Goal: Transaction & Acquisition: Purchase product/service

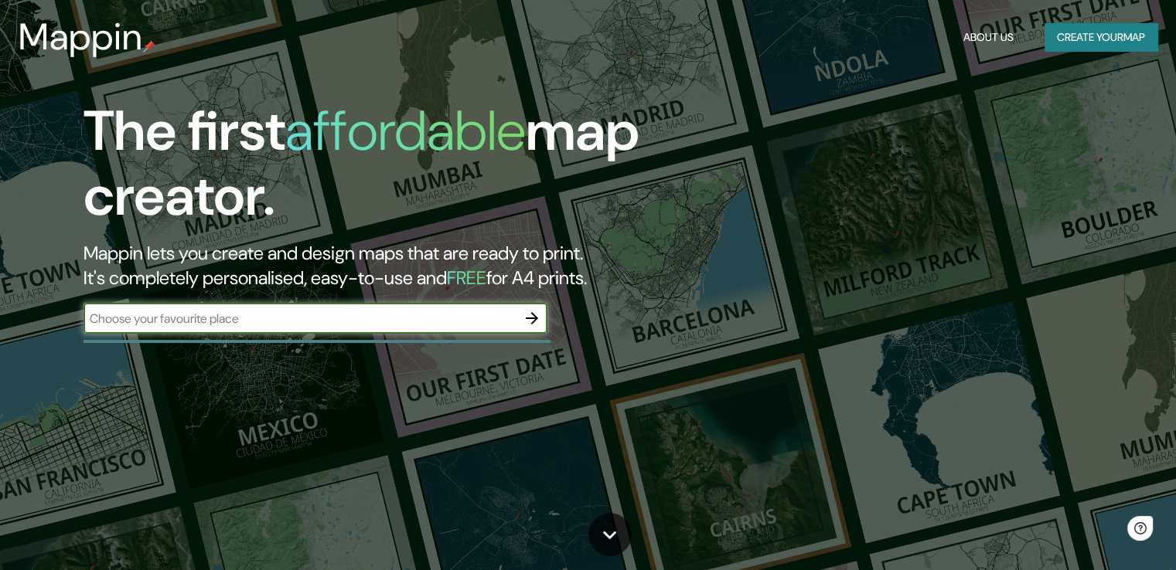
click at [308, 322] on input "text" at bounding box center [299, 319] width 433 height 18
type input "belgrado [GEOGRAPHIC_DATA]"
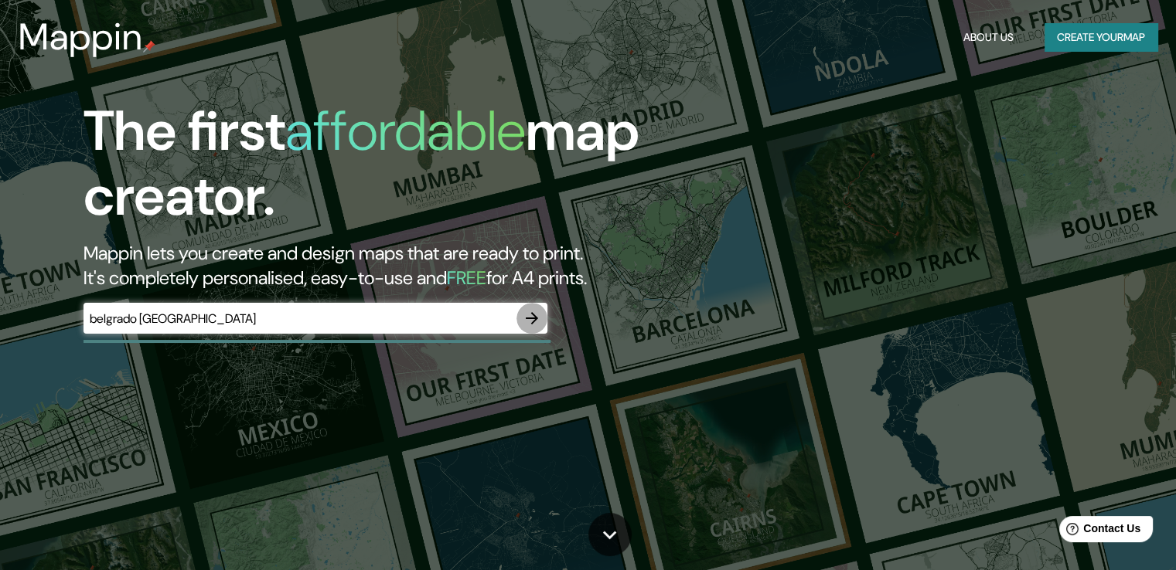
click at [535, 319] on icon "button" at bounding box center [532, 318] width 12 height 12
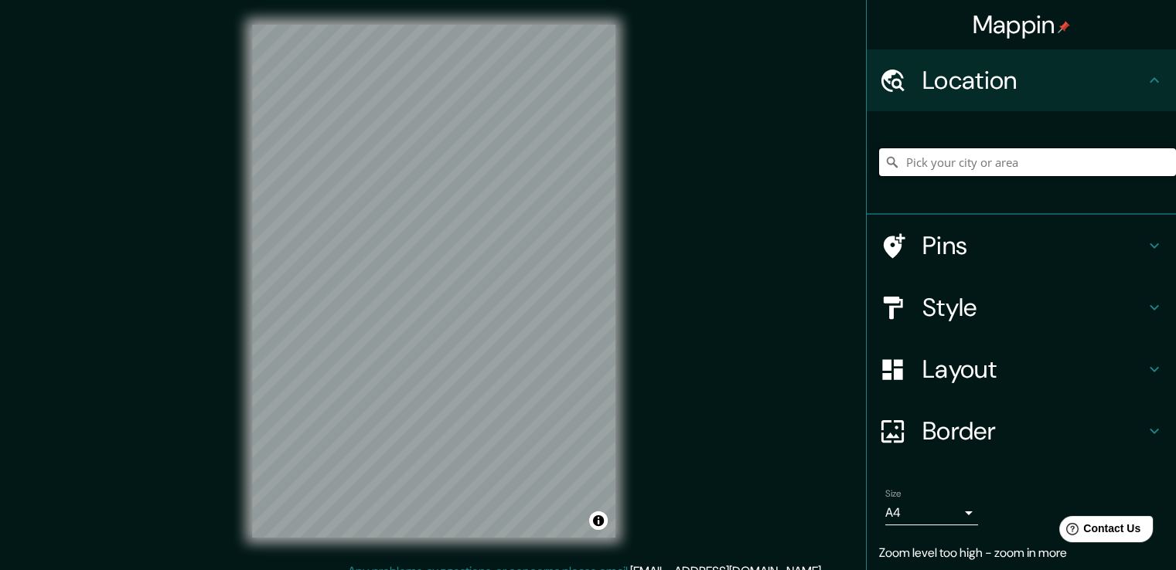
click at [1015, 172] on input "Pick your city or area" at bounding box center [1027, 162] width 297 height 28
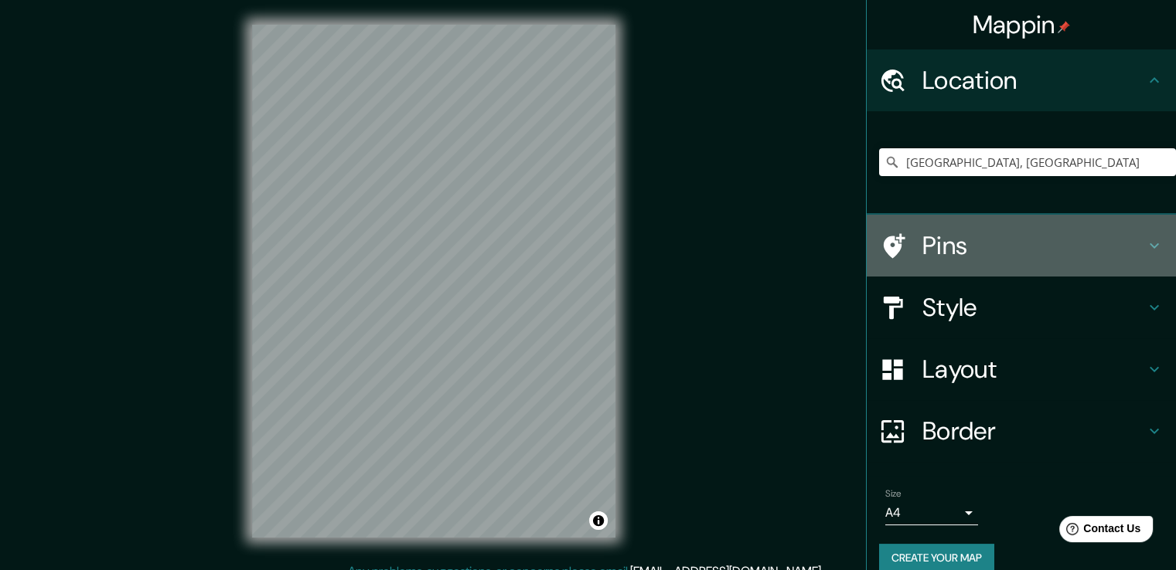
click at [1131, 250] on h4 "Pins" at bounding box center [1033, 245] width 223 height 31
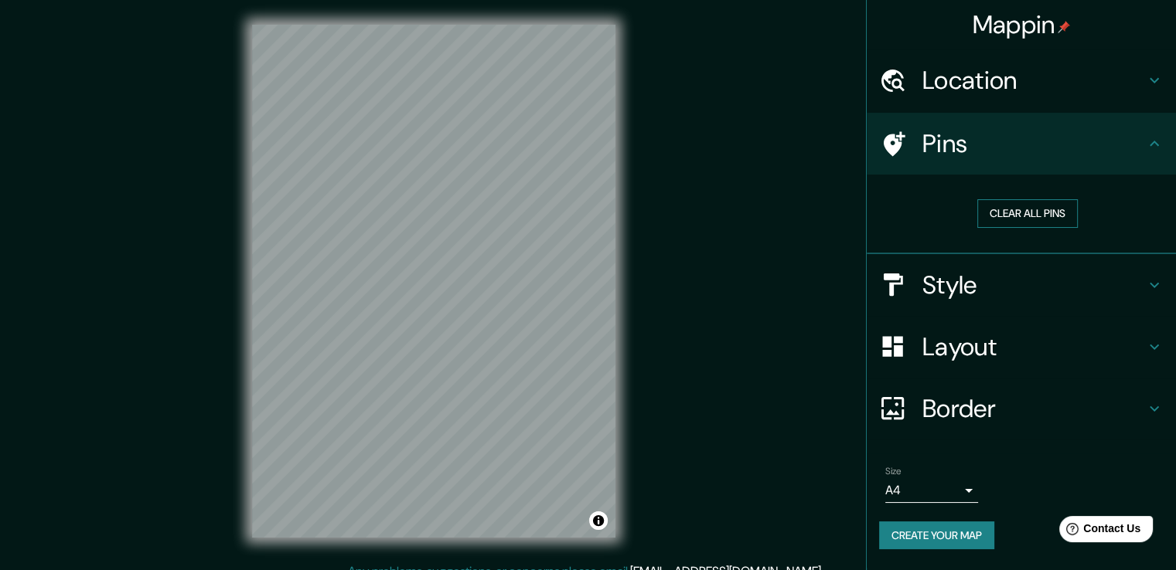
click at [1036, 211] on button "Clear all pins" at bounding box center [1027, 213] width 100 height 29
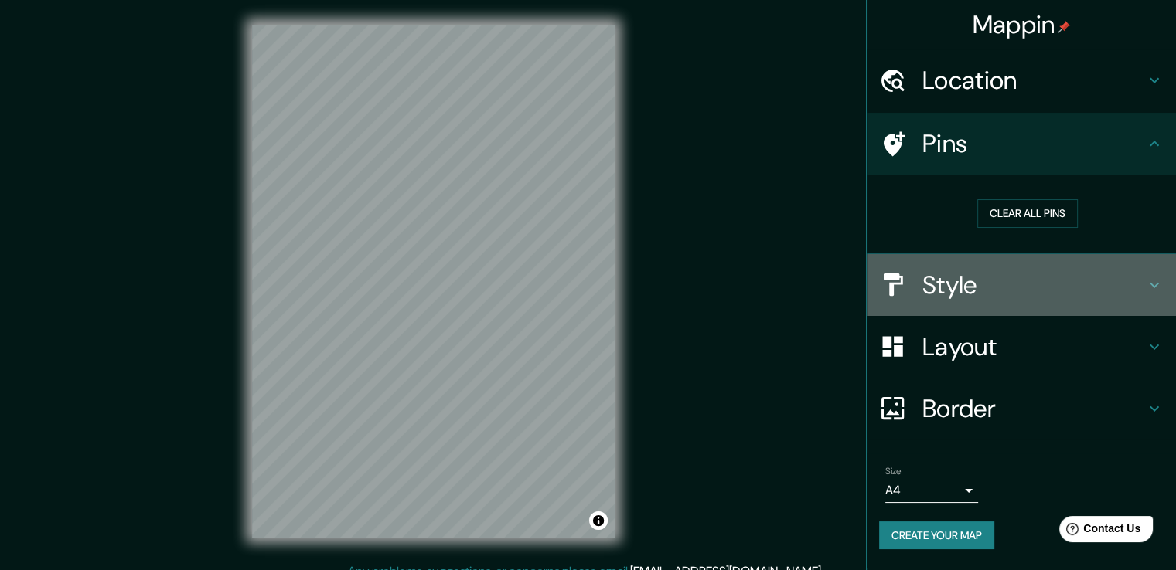
click at [1154, 284] on icon at bounding box center [1154, 285] width 19 height 19
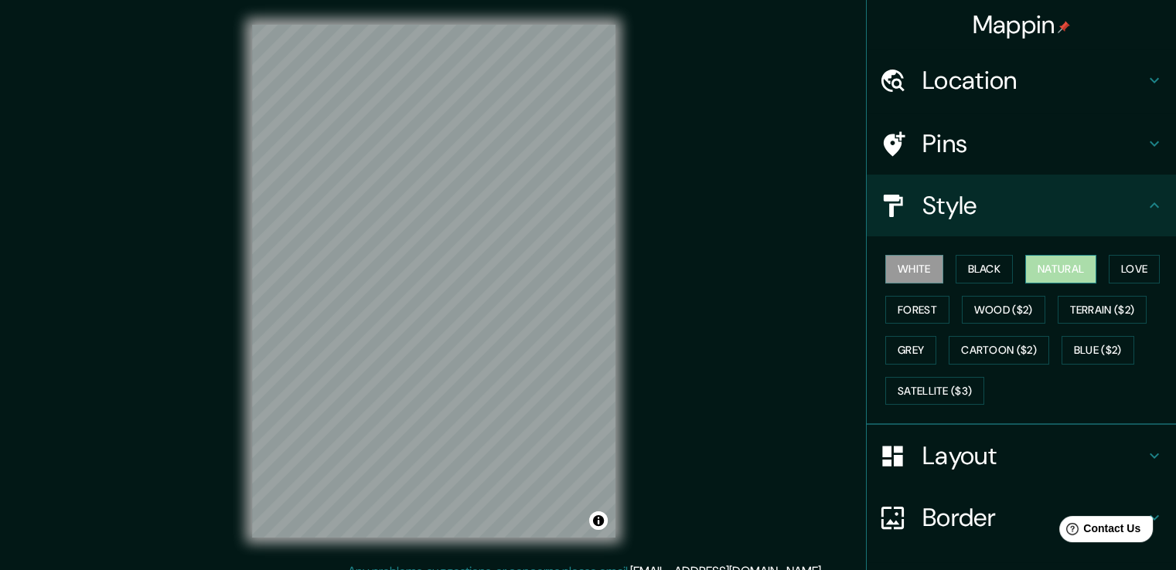
click at [1052, 269] on button "Natural" at bounding box center [1060, 269] width 71 height 29
click at [983, 316] on button "Wood ($2)" at bounding box center [1002, 310] width 83 height 29
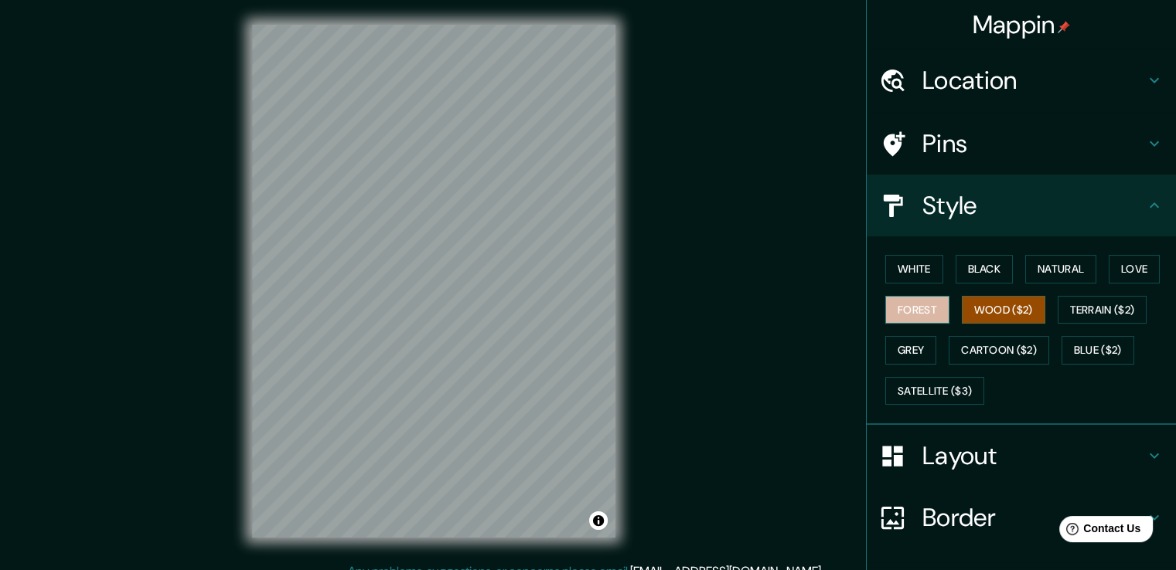
click at [924, 308] on button "Forest" at bounding box center [917, 310] width 64 height 29
click at [915, 351] on button "Grey" at bounding box center [910, 350] width 51 height 29
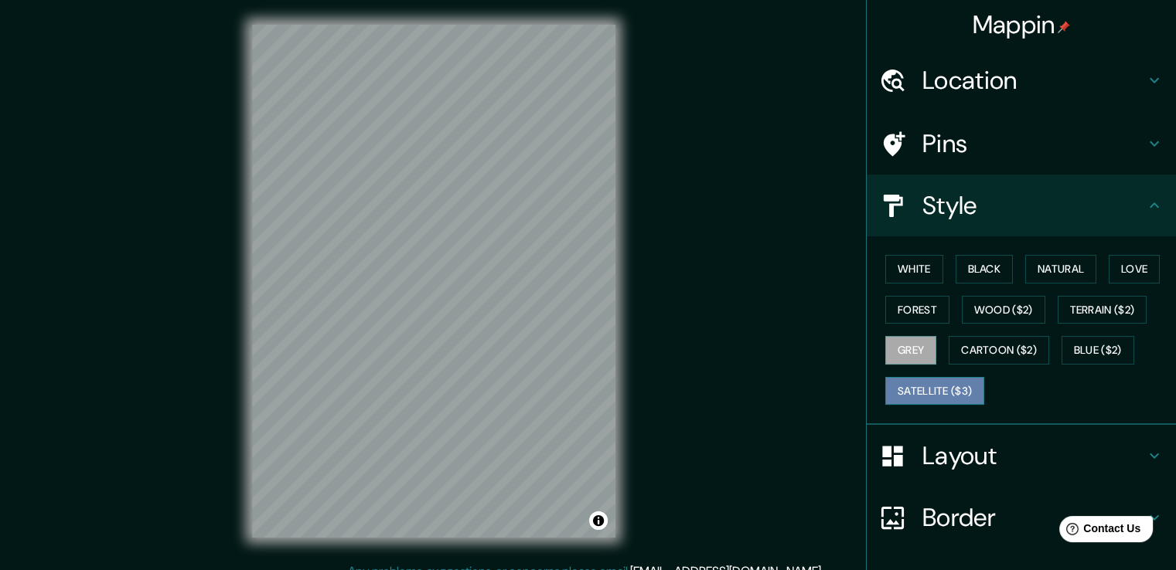
click at [930, 383] on button "Satellite ($3)" at bounding box center [934, 391] width 99 height 29
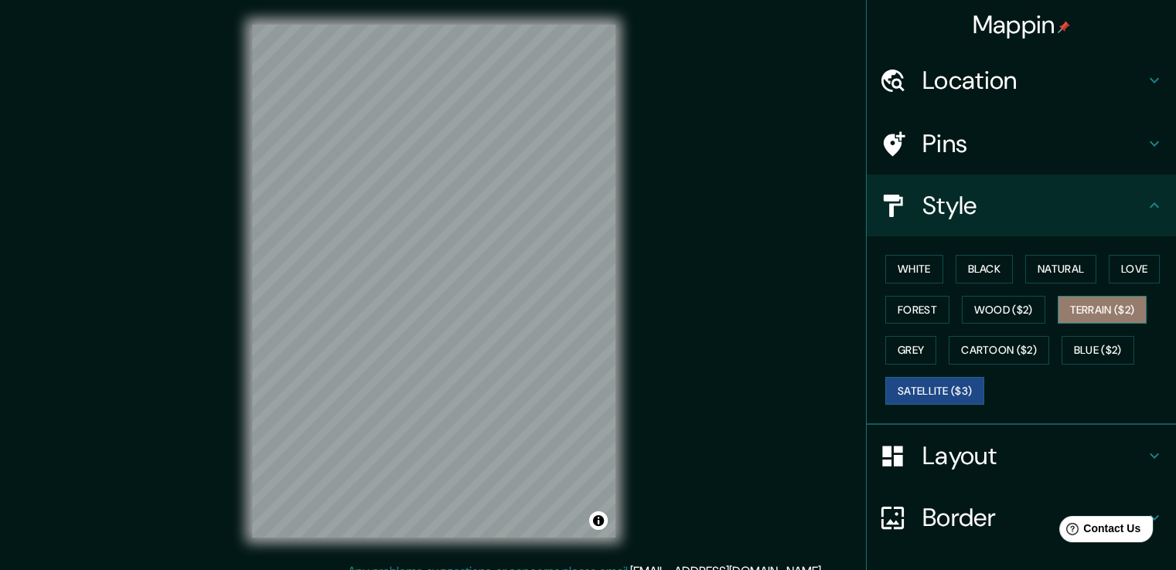
click at [1094, 321] on button "Terrain ($2)" at bounding box center [1102, 310] width 90 height 29
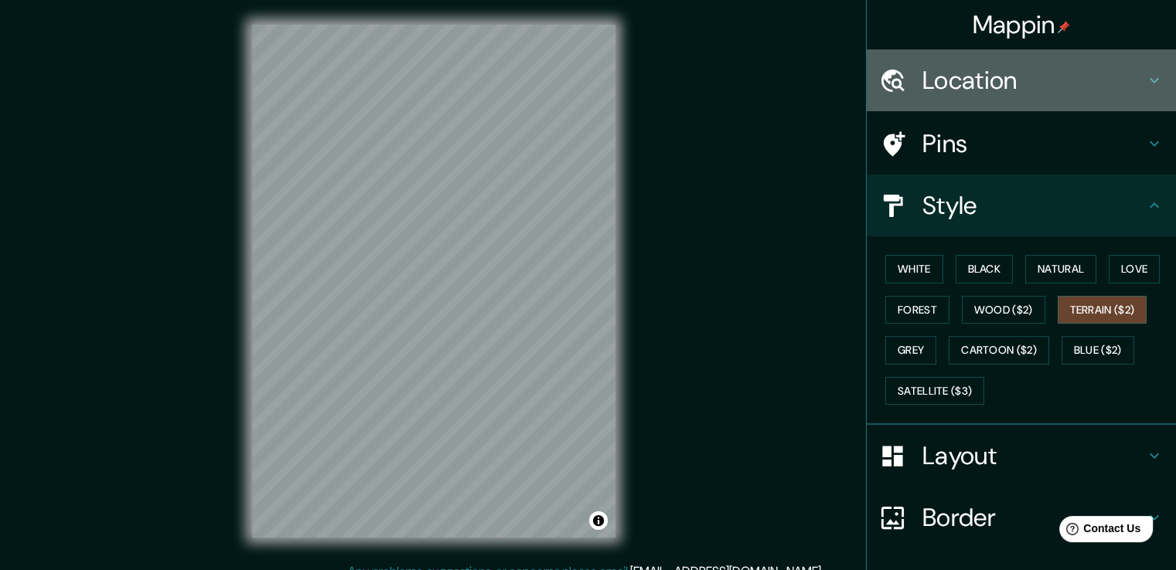
click at [1145, 78] on icon at bounding box center [1154, 80] width 19 height 19
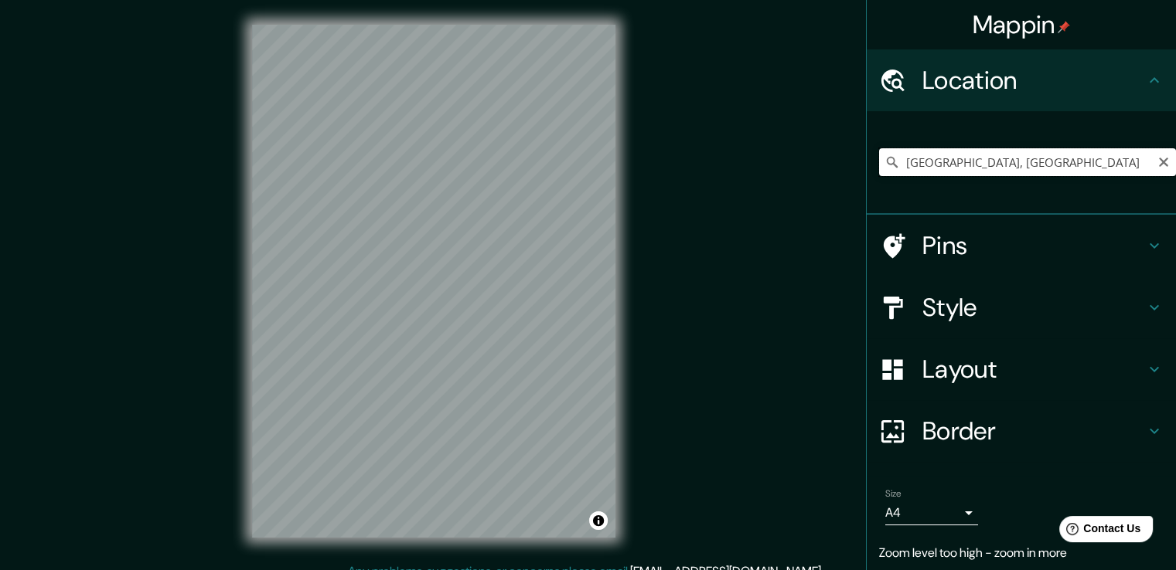
click at [1054, 166] on input "[GEOGRAPHIC_DATA], [GEOGRAPHIC_DATA]" at bounding box center [1027, 162] width 297 height 28
click at [988, 164] on input "[GEOGRAPHIC_DATA], [GEOGRAPHIC_DATA]" at bounding box center [1027, 162] width 297 height 28
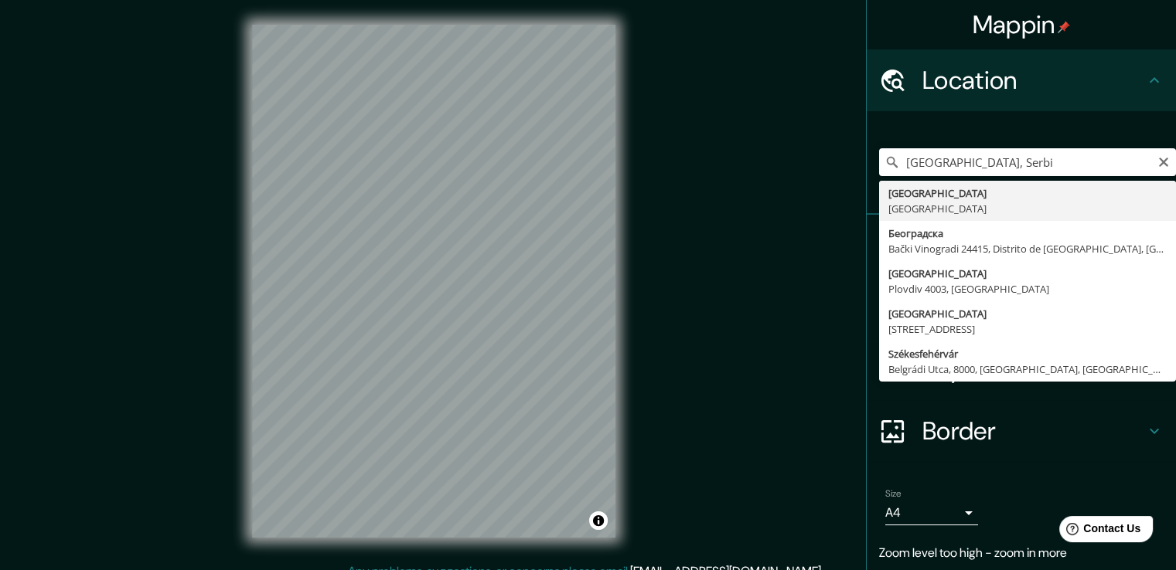
type input "[GEOGRAPHIC_DATA], [GEOGRAPHIC_DATA]"
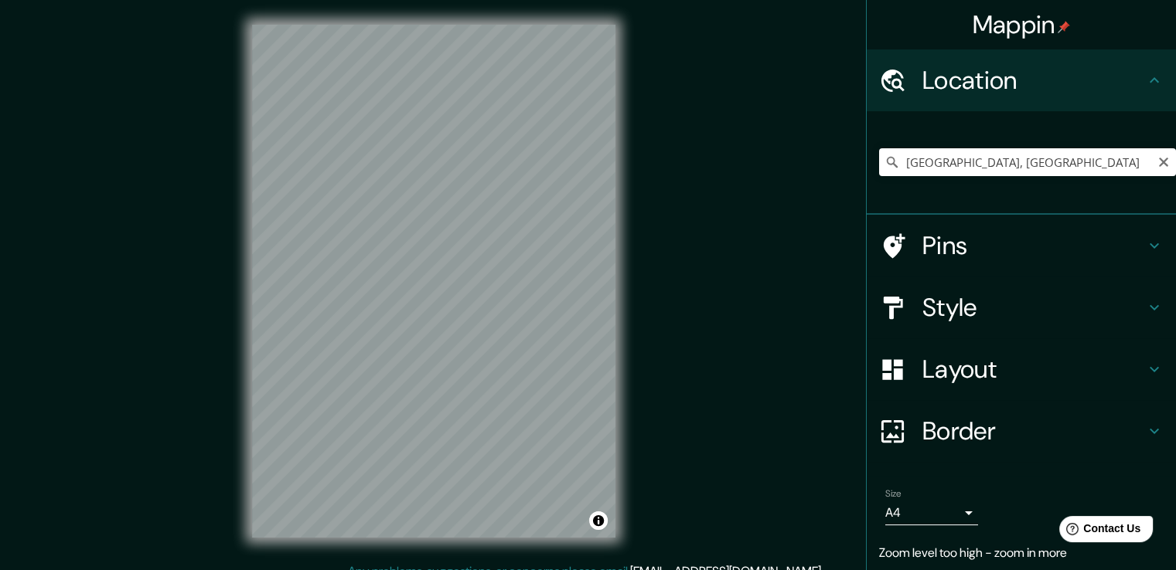
click at [886, 165] on icon at bounding box center [891, 162] width 11 height 11
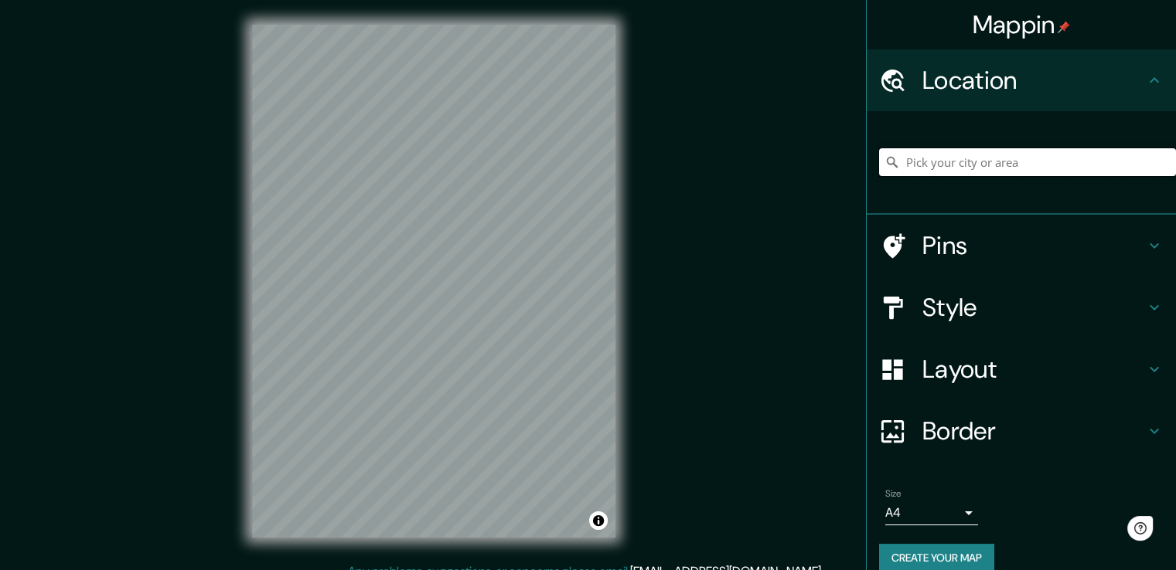
click at [934, 157] on input "Pick your city or area" at bounding box center [1027, 162] width 297 height 28
type input "[GEOGRAPHIC_DATA], [GEOGRAPHIC_DATA]"
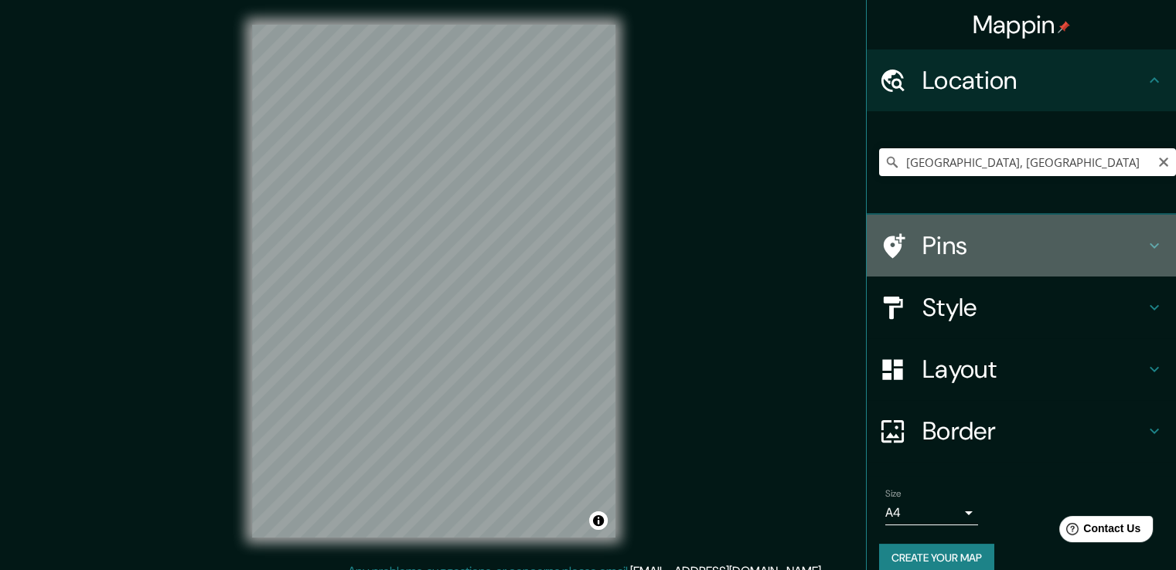
click at [1061, 257] on h4 "Pins" at bounding box center [1033, 245] width 223 height 31
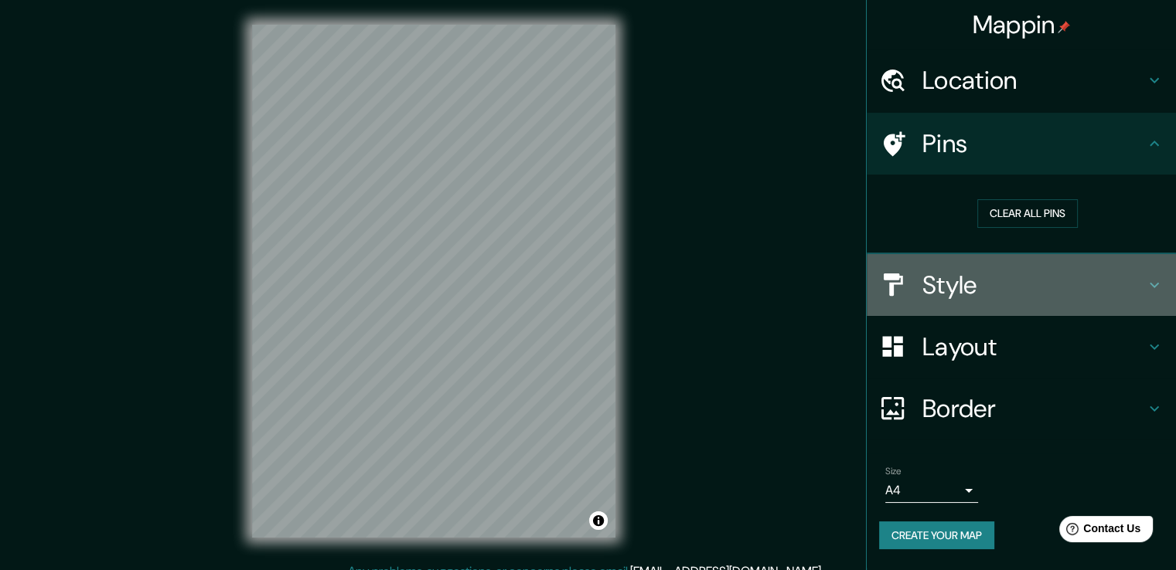
click at [1062, 301] on div "Style" at bounding box center [1020, 285] width 309 height 62
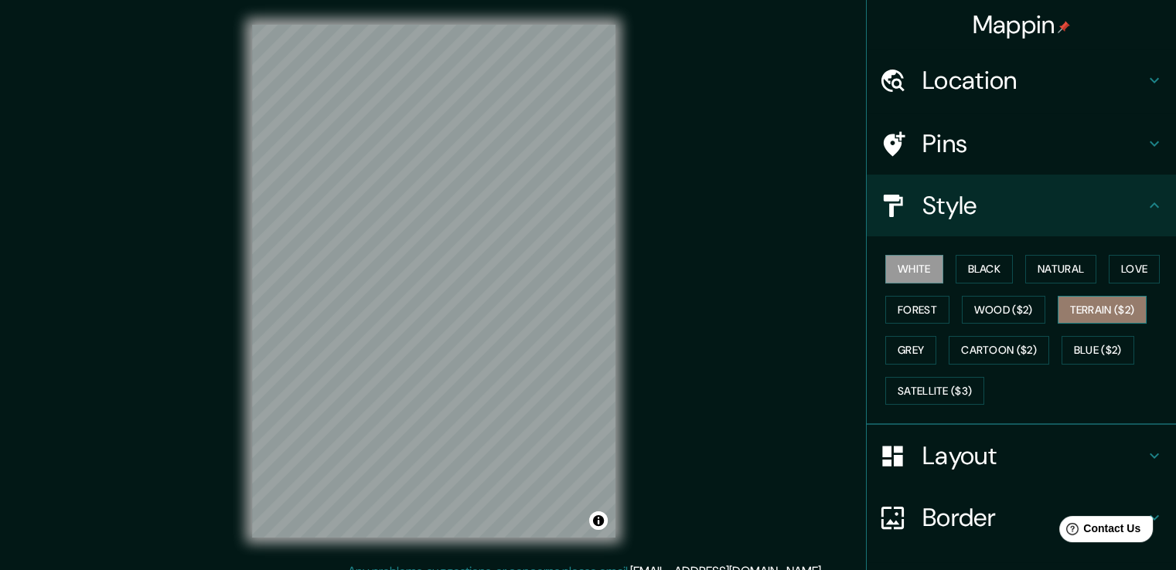
click at [1104, 318] on button "Terrain ($2)" at bounding box center [1102, 310] width 90 height 29
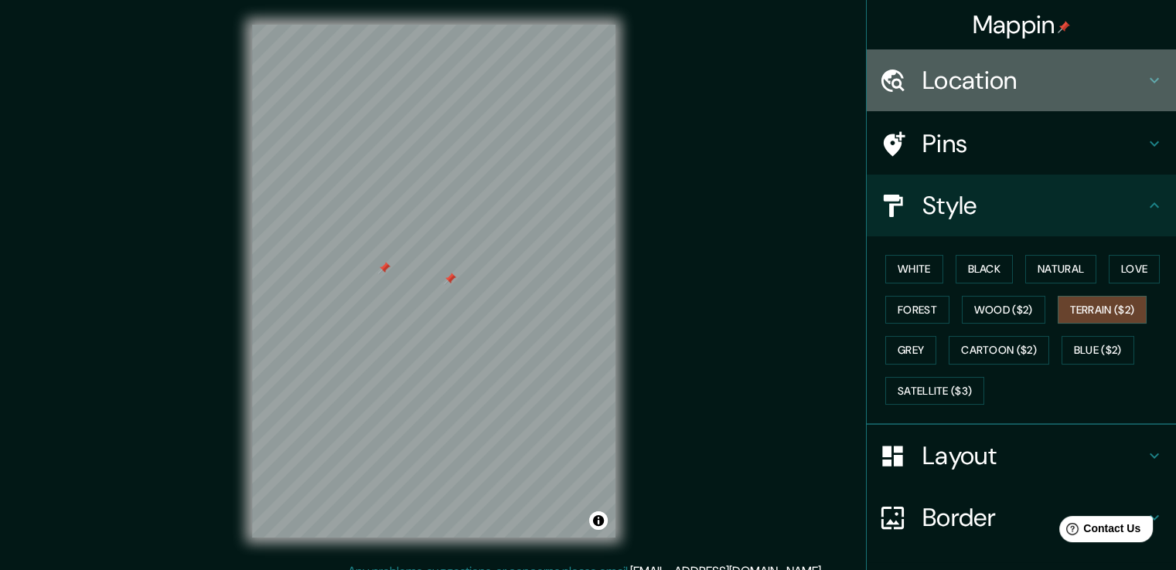
click at [1040, 98] on div "Location" at bounding box center [1020, 80] width 309 height 62
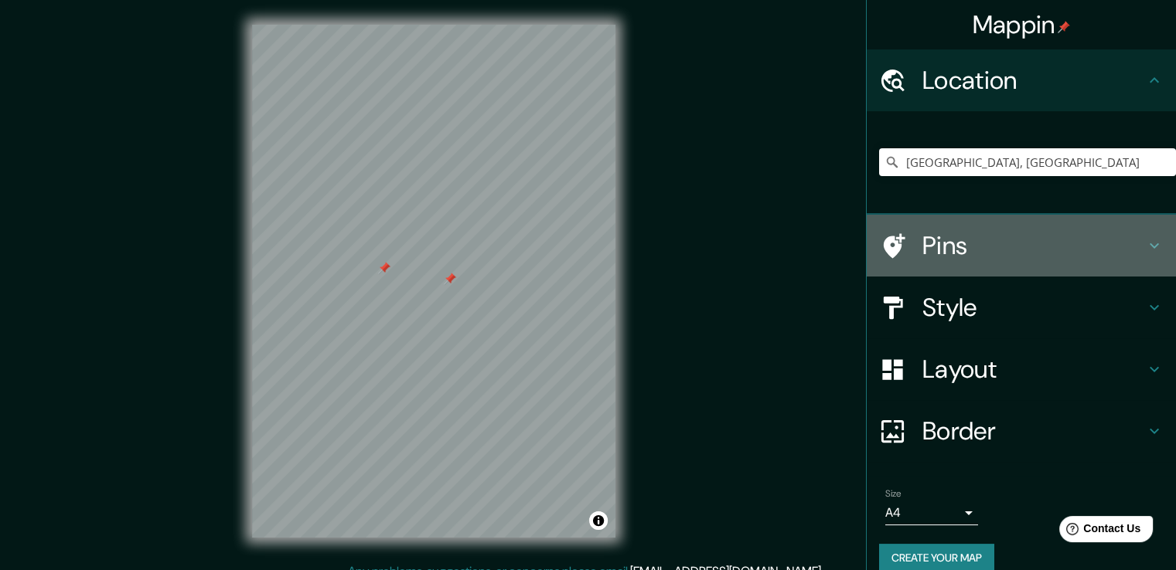
click at [1082, 261] on div "Pins" at bounding box center [1020, 246] width 309 height 62
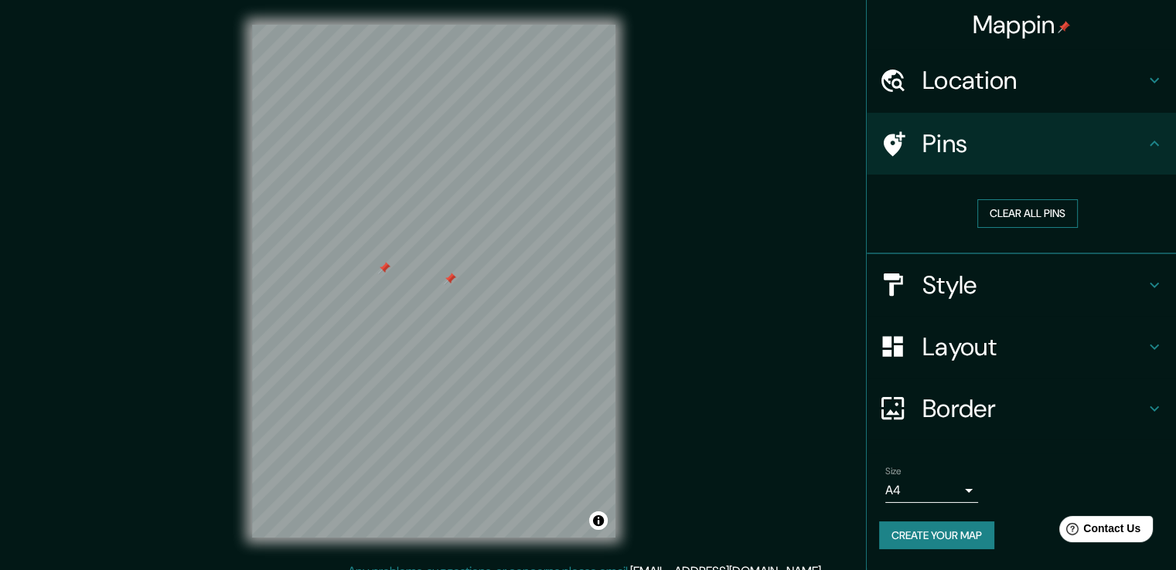
click at [1034, 205] on button "Clear all pins" at bounding box center [1027, 213] width 100 height 29
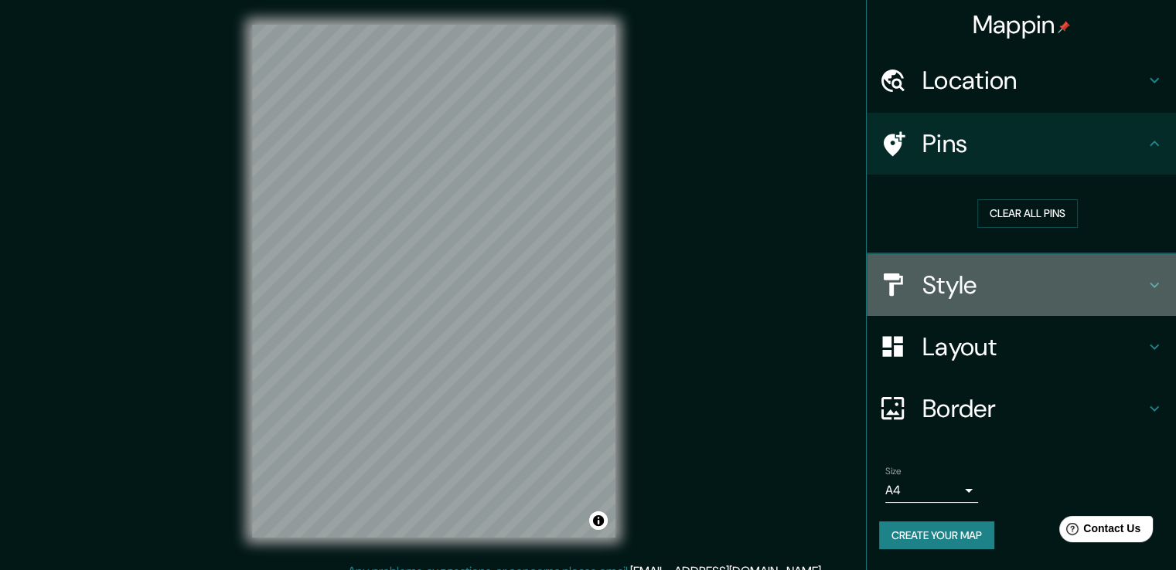
click at [1017, 276] on h4 "Style" at bounding box center [1033, 285] width 223 height 31
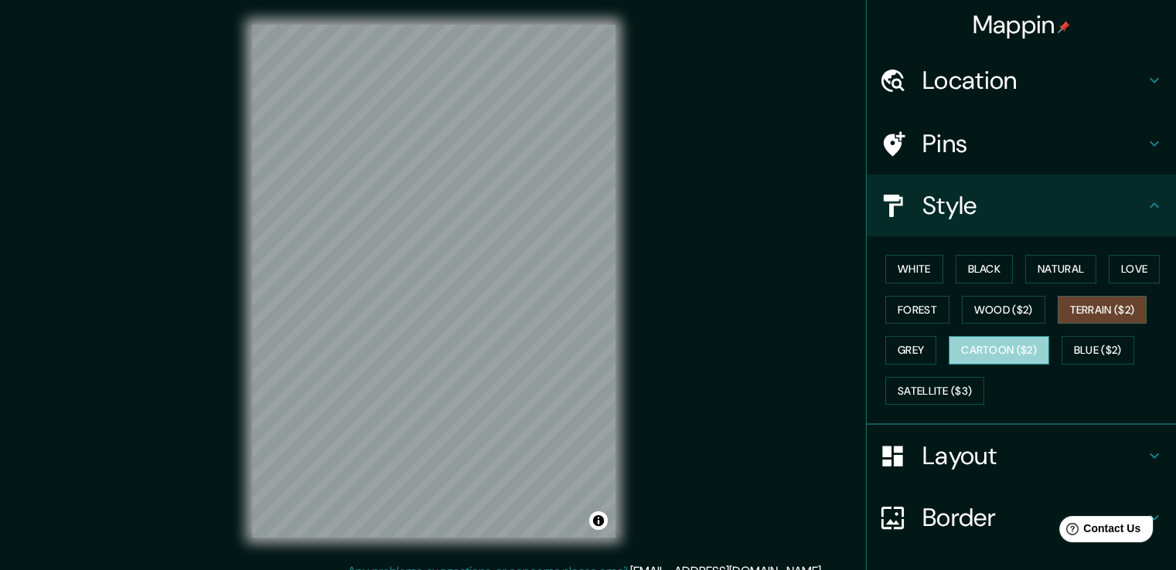
click at [993, 349] on button "Cartoon ($2)" at bounding box center [998, 350] width 100 height 29
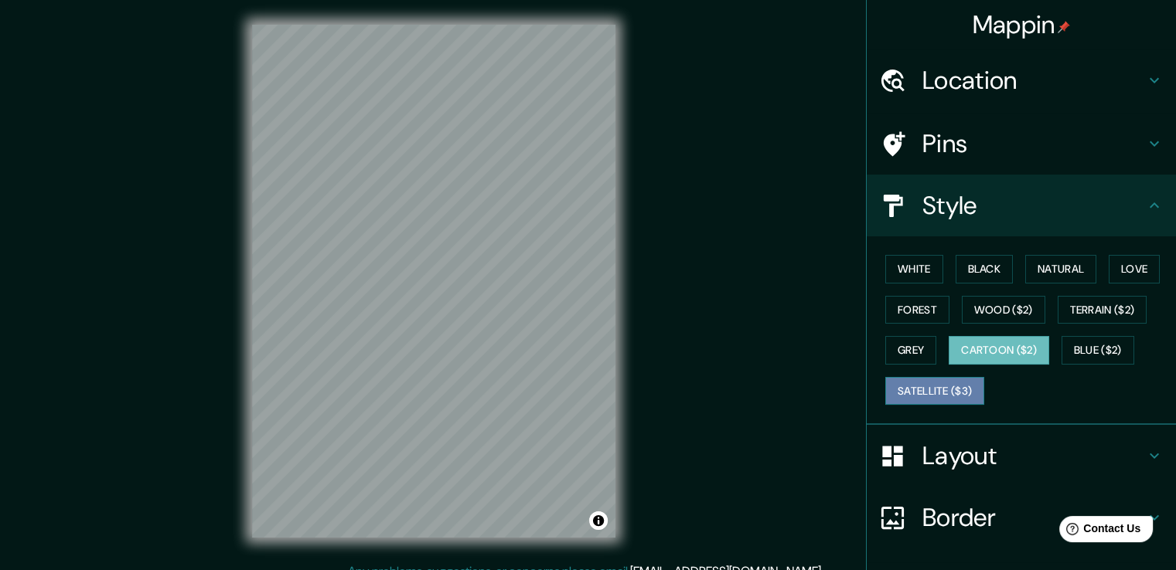
click at [906, 387] on button "Satellite ($3)" at bounding box center [934, 391] width 99 height 29
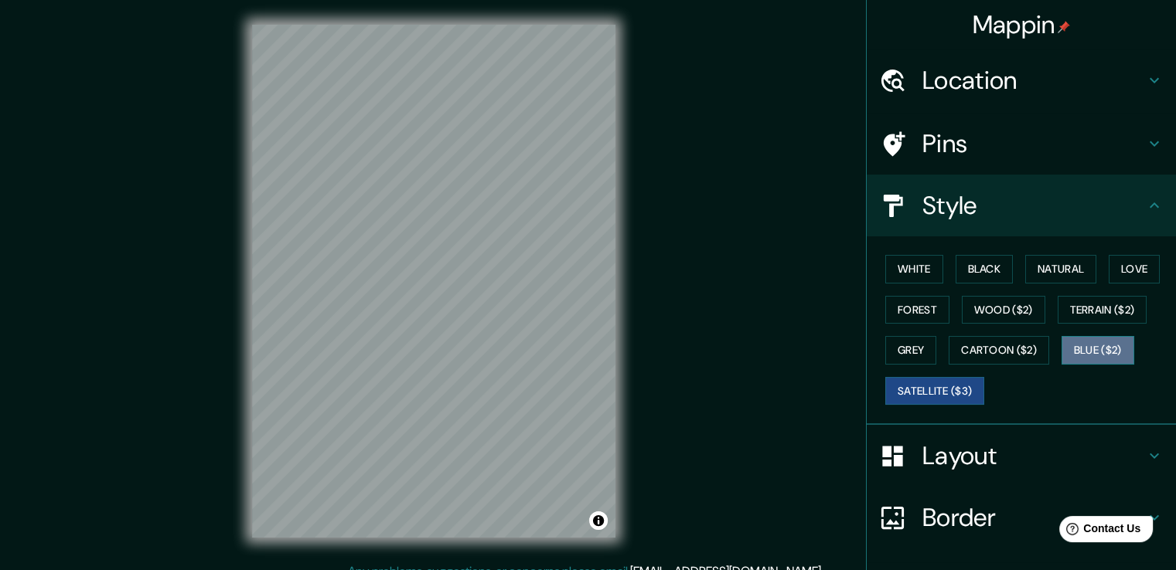
click at [1076, 353] on button "Blue ($2)" at bounding box center [1097, 350] width 73 height 29
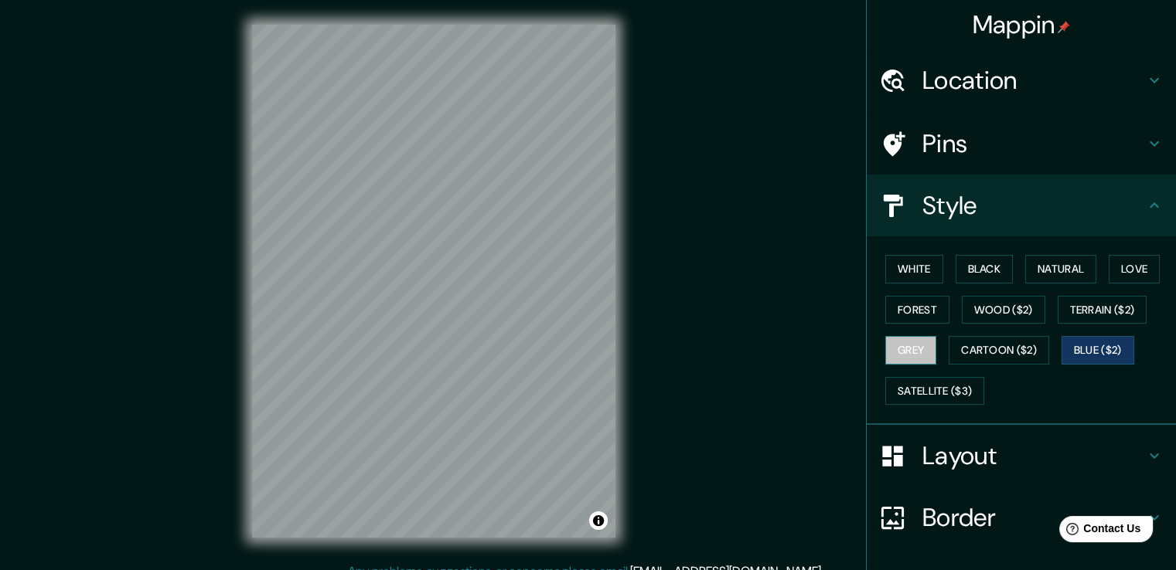
click at [910, 354] on button "Grey" at bounding box center [910, 350] width 51 height 29
click at [1057, 267] on button "Natural" at bounding box center [1060, 269] width 71 height 29
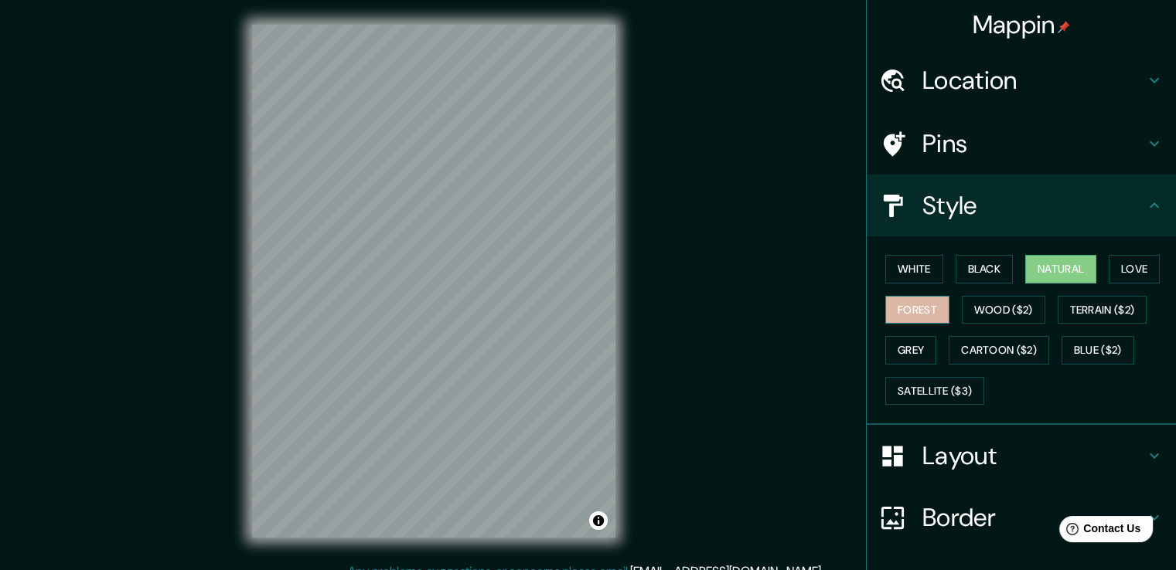
click at [927, 303] on button "Forest" at bounding box center [917, 310] width 64 height 29
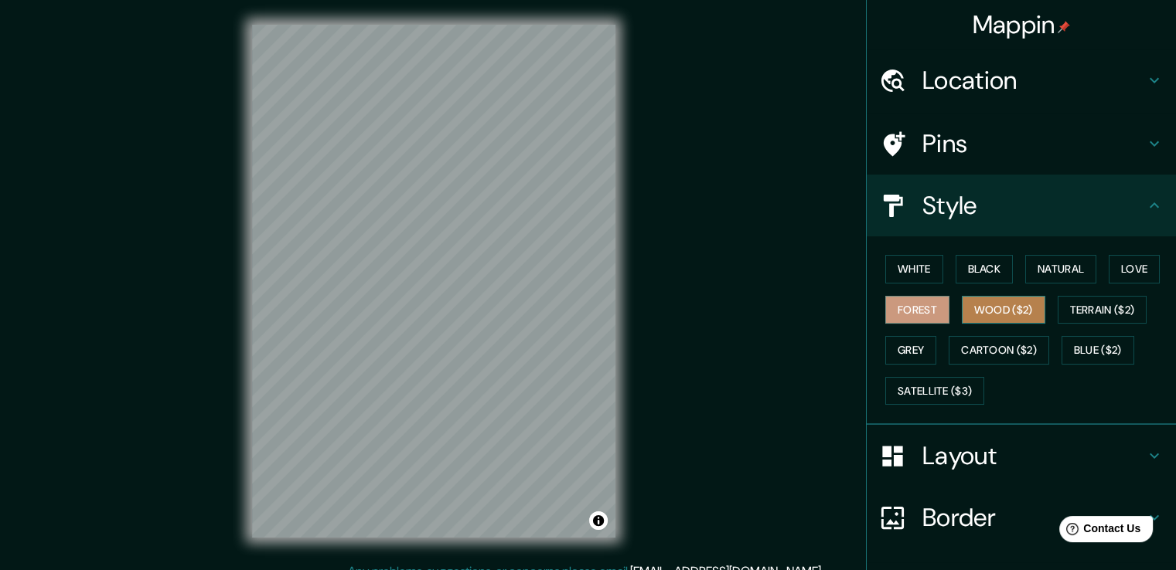
click at [985, 301] on button "Wood ($2)" at bounding box center [1002, 310] width 83 height 29
click at [921, 298] on button "Forest" at bounding box center [917, 310] width 64 height 29
click at [909, 342] on button "Grey" at bounding box center [910, 350] width 51 height 29
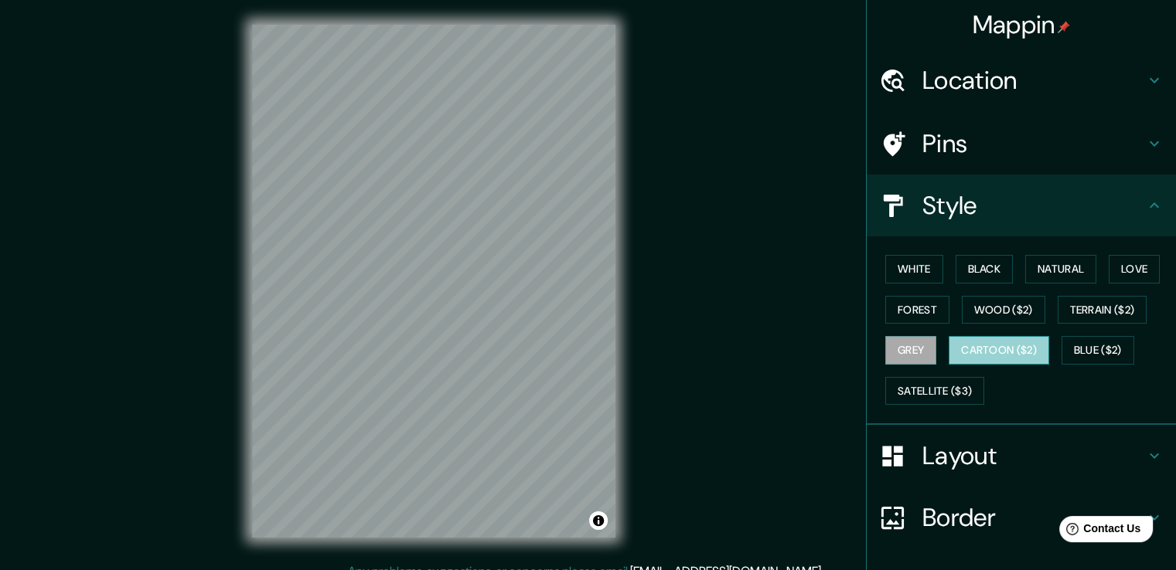
click at [992, 341] on button "Cartoon ($2)" at bounding box center [998, 350] width 100 height 29
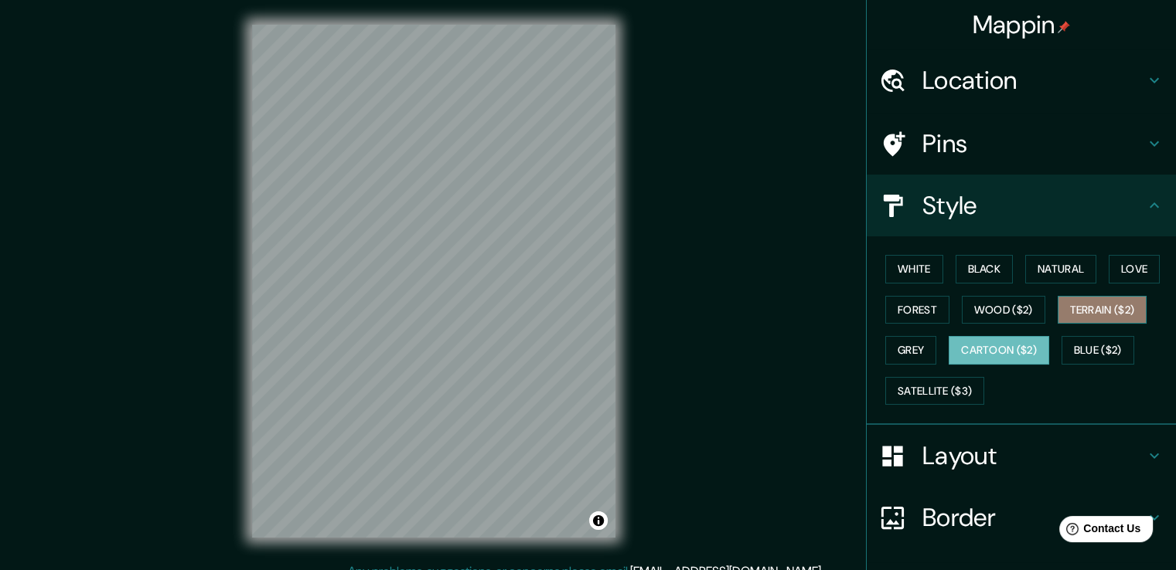
click at [1070, 314] on button "Terrain ($2)" at bounding box center [1102, 310] width 90 height 29
drag, startPoint x: 983, startPoint y: 332, endPoint x: 978, endPoint y: 348, distance: 16.4
click at [978, 348] on div "White Black Natural Love Forest Wood ($2) Terrain ($2) Grey Cartoon ($2) Blue (…" at bounding box center [1027, 330] width 297 height 162
click at [978, 348] on button "Cartoon ($2)" at bounding box center [998, 350] width 100 height 29
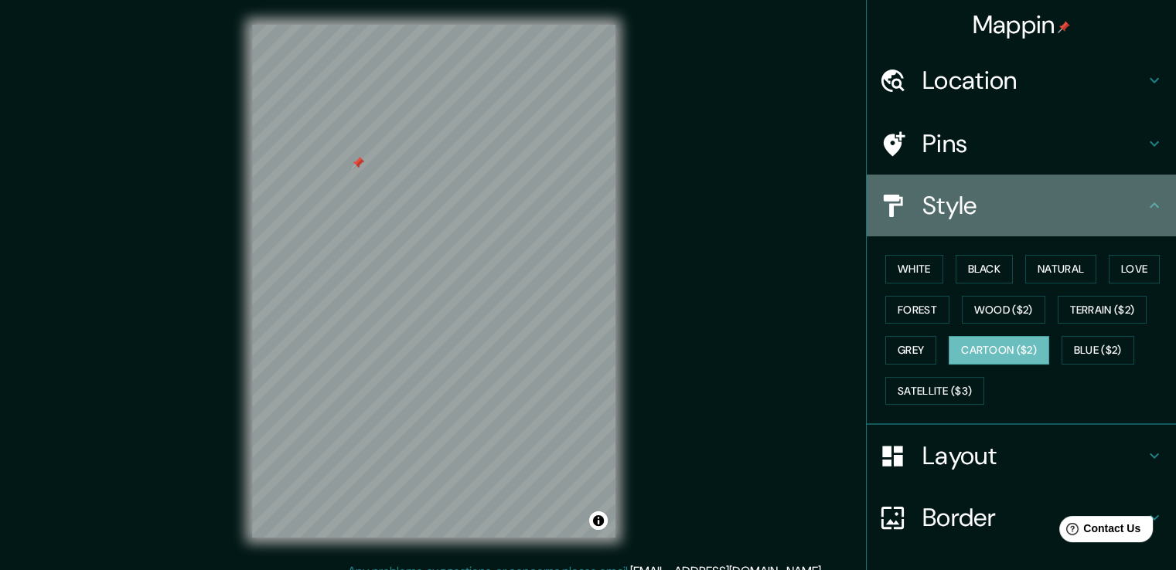
click at [1149, 205] on icon at bounding box center [1153, 204] width 9 height 5
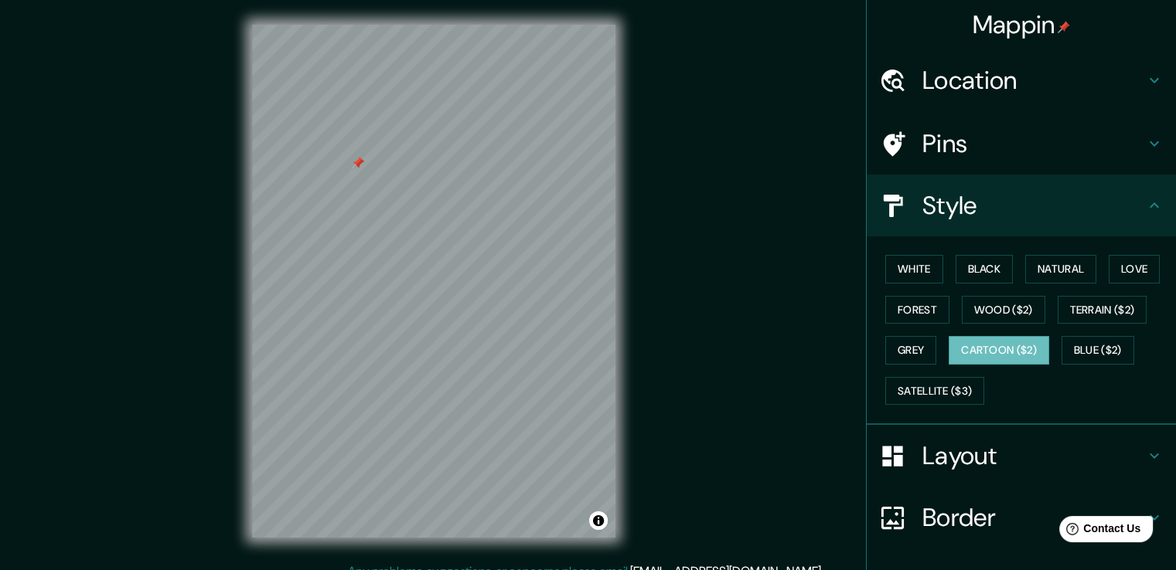
click at [1127, 165] on div "Pins" at bounding box center [1020, 144] width 309 height 62
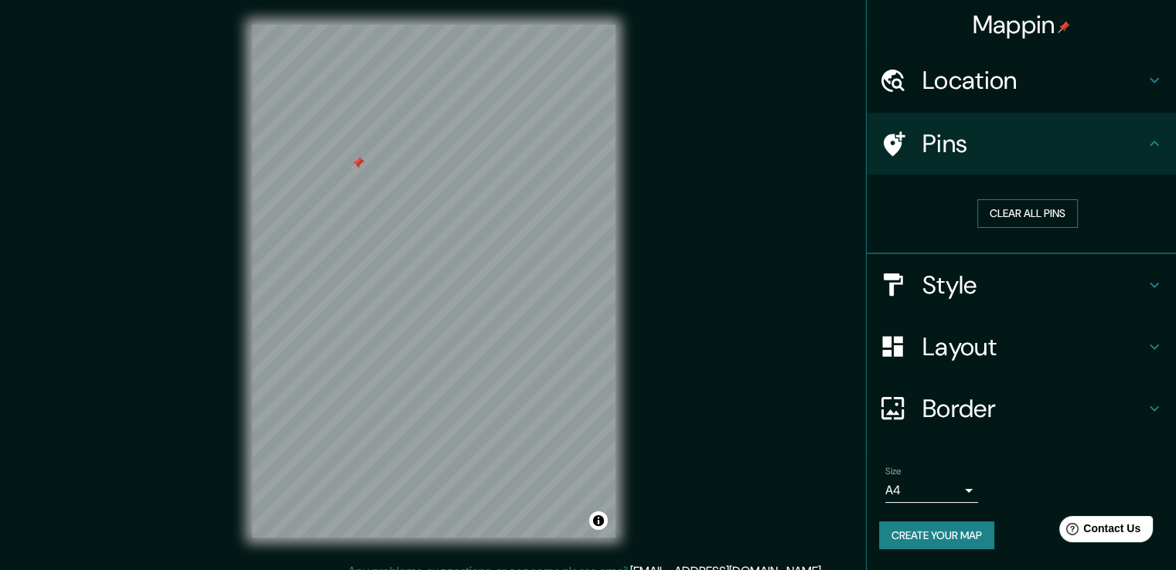
click at [1023, 209] on button "Clear all pins" at bounding box center [1027, 213] width 100 height 29
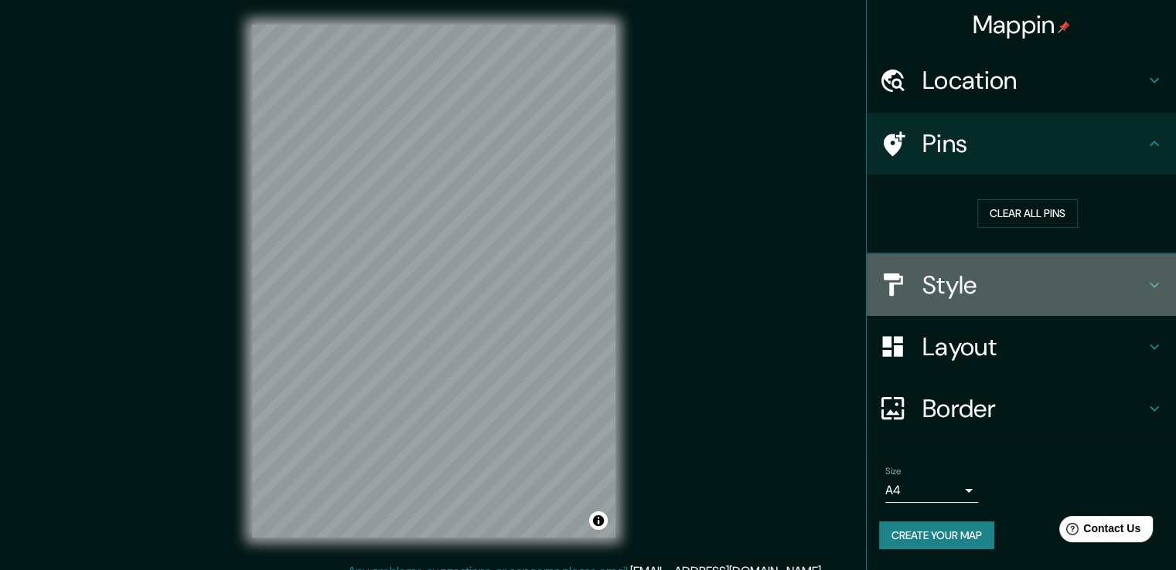
click at [1128, 297] on h4 "Style" at bounding box center [1033, 285] width 223 height 31
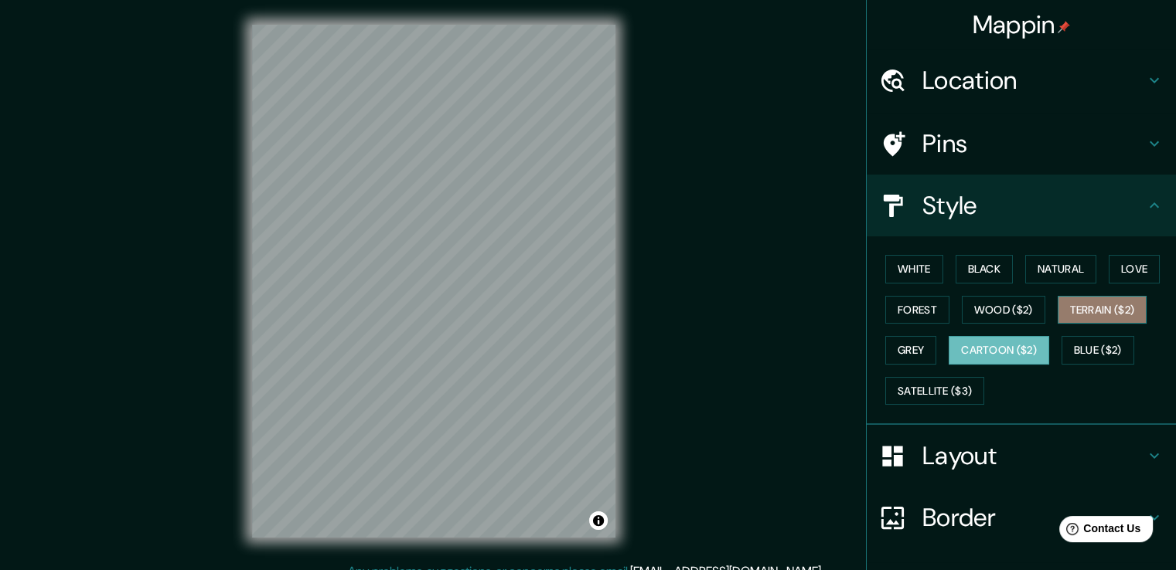
click at [1106, 311] on button "Terrain ($2)" at bounding box center [1102, 310] width 90 height 29
click at [637, 444] on div "© Mapbox © OpenStreetMap Improve this map" at bounding box center [433, 281] width 413 height 563
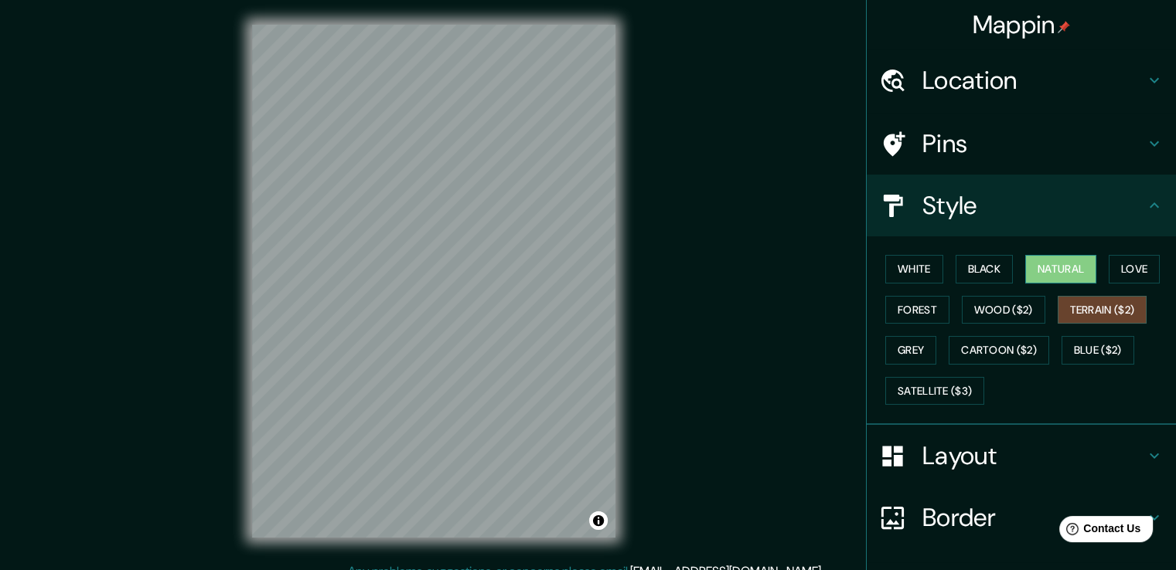
click at [1045, 267] on button "Natural" at bounding box center [1060, 269] width 71 height 29
click at [1113, 305] on button "Terrain ($2)" at bounding box center [1102, 310] width 90 height 29
click at [740, 335] on div "Mappin Location [GEOGRAPHIC_DATA], [GEOGRAPHIC_DATA] Pins Style White Black Nat…" at bounding box center [588, 293] width 1176 height 587
